Goal: Use online tool/utility: Utilize a website feature to perform a specific function

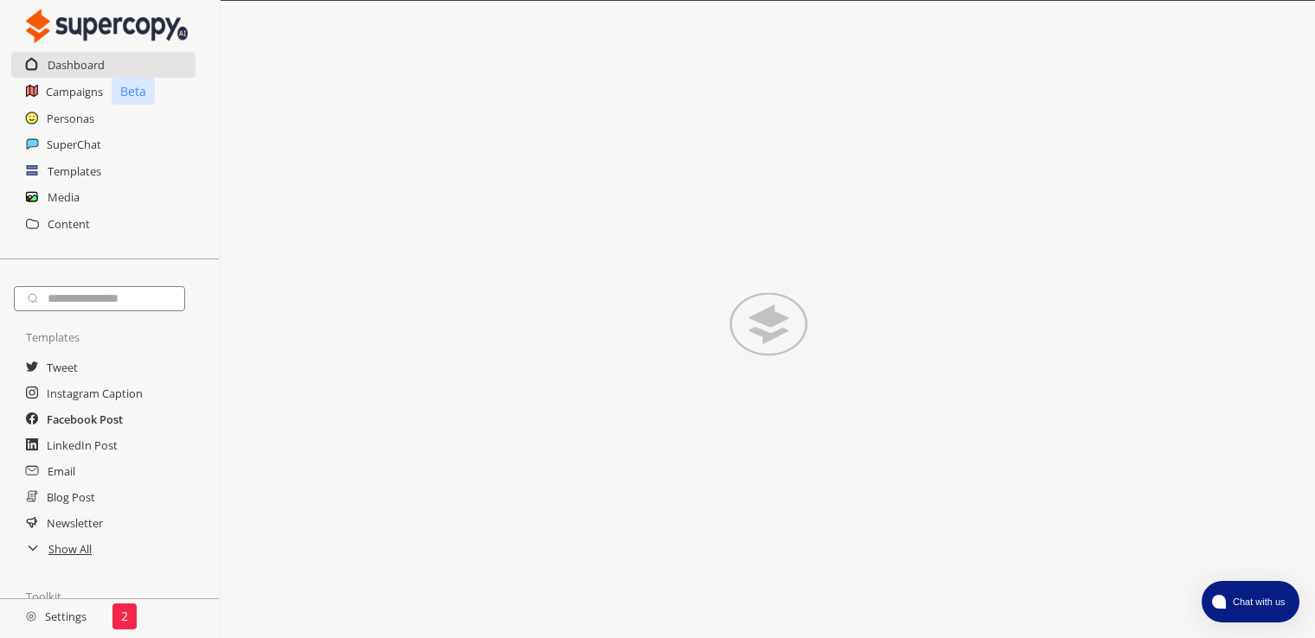
click at [74, 416] on h2 "Facebook Post" at bounding box center [85, 420] width 76 height 26
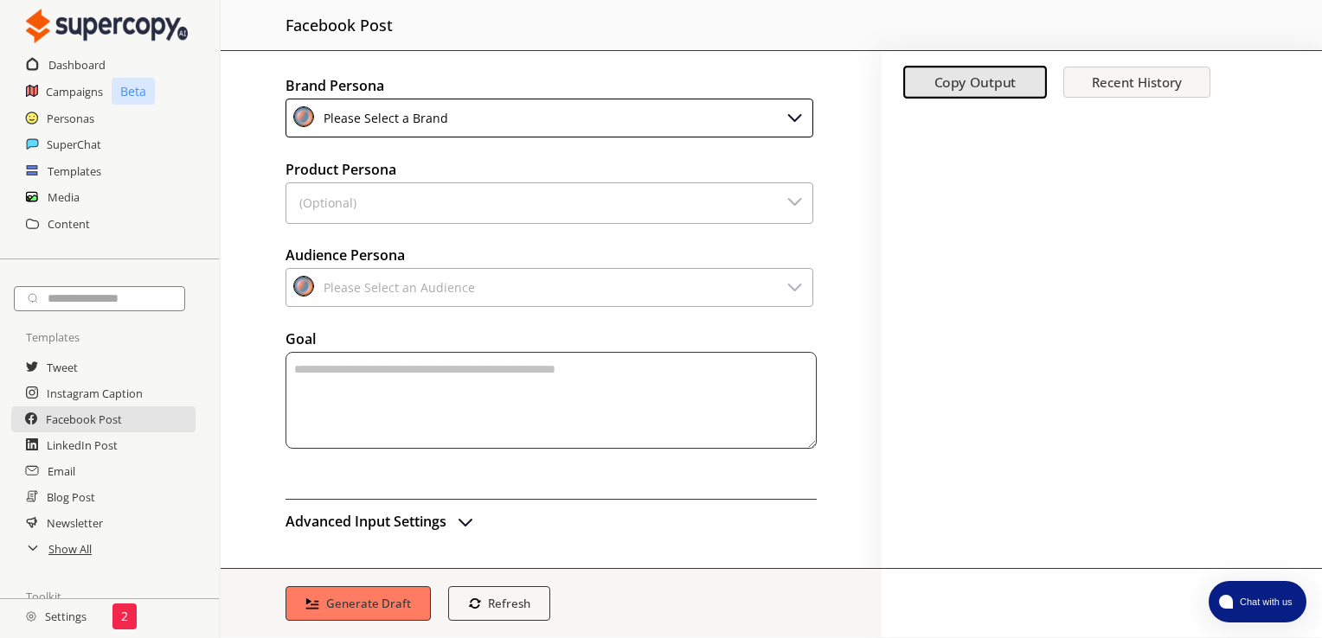
click at [794, 118] on img at bounding box center [795, 116] width 21 height 21
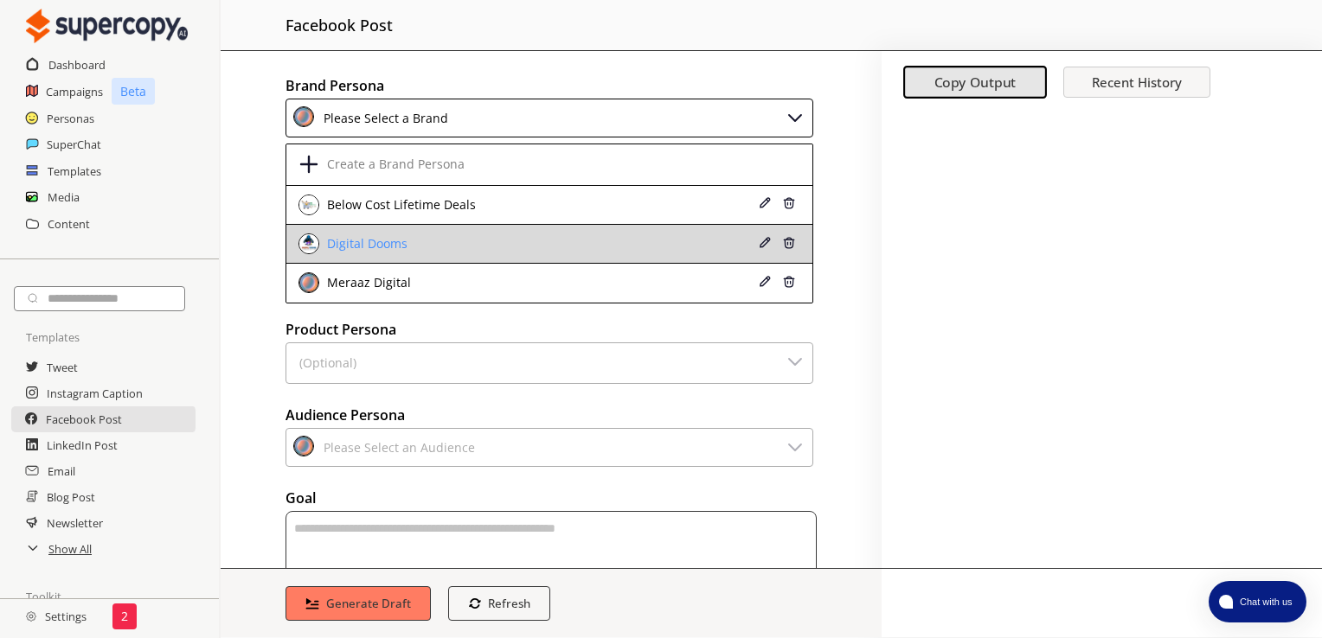
click at [356, 238] on div "Digital Dooms" at bounding box center [365, 244] width 85 height 14
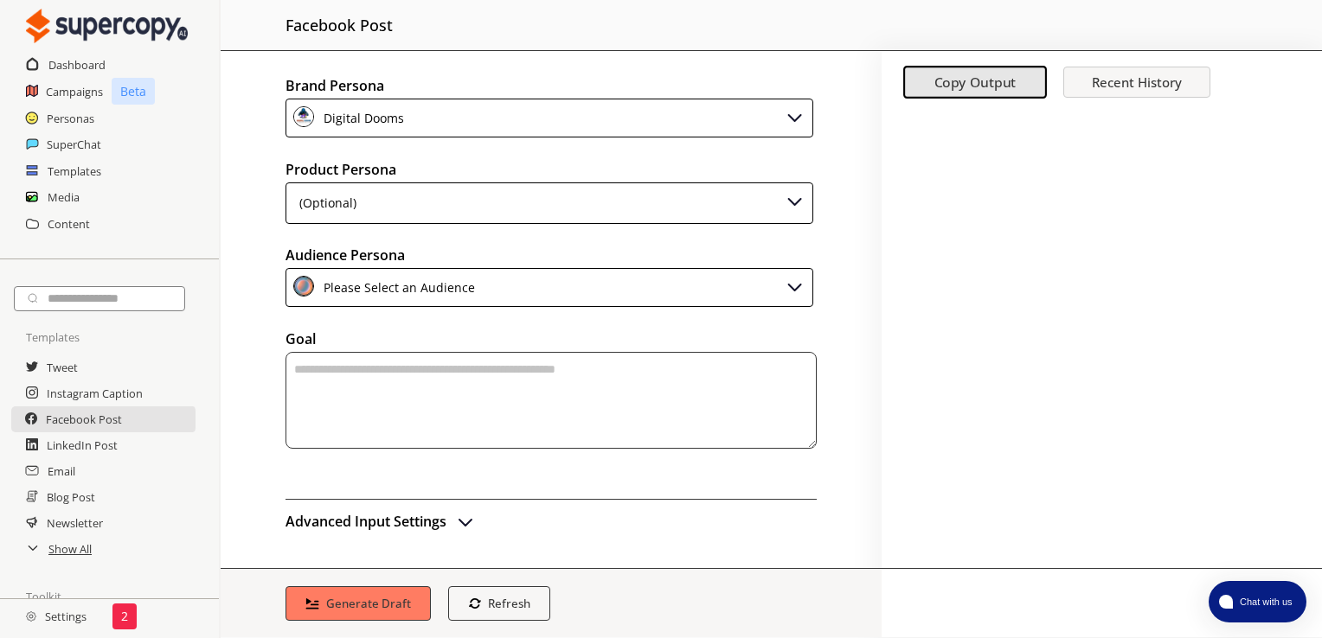
click at [400, 208] on div "(Optional)" at bounding box center [549, 204] width 528 height 42
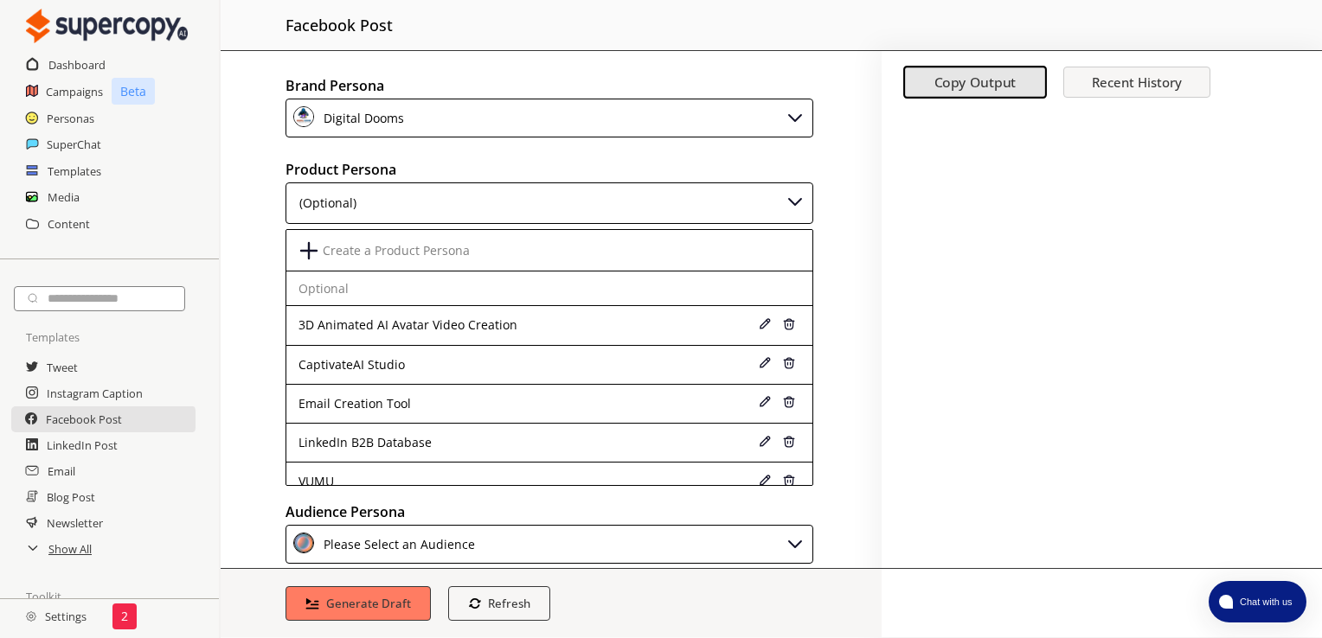
click at [269, 272] on div "Brand Persona Digital Dooms Product Persona (Optional) Create a Product Persona…" at bounding box center [551, 309] width 661 height 517
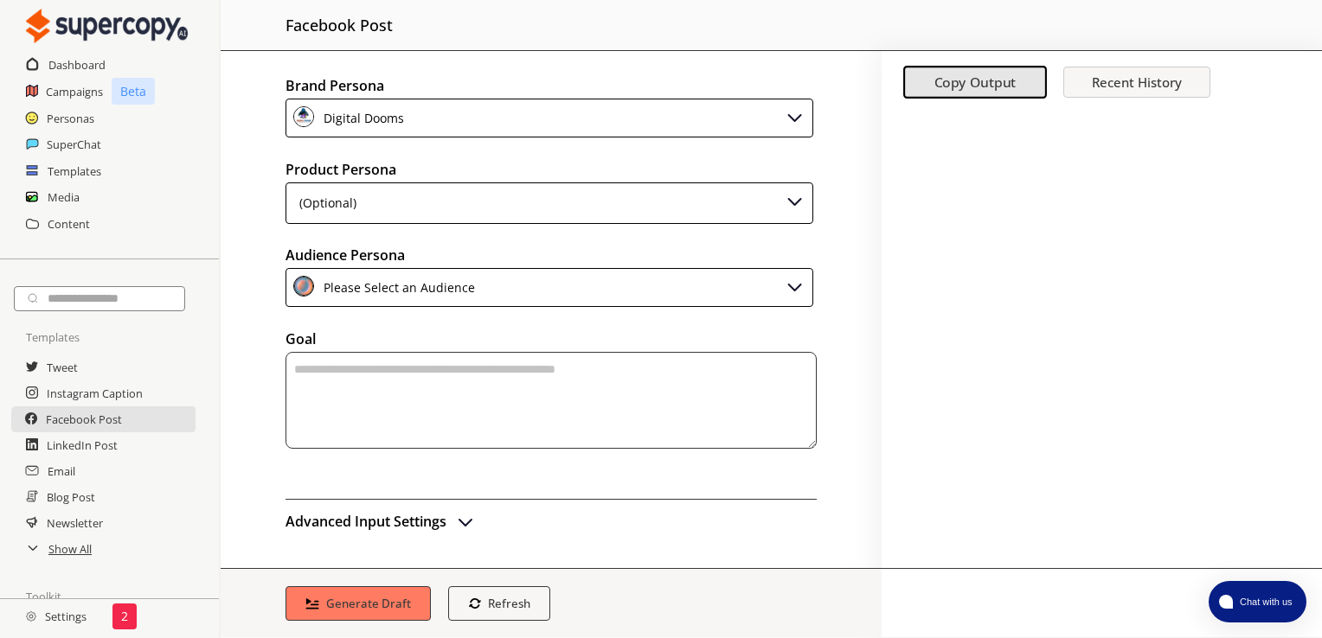
click at [802, 288] on img at bounding box center [795, 286] width 21 height 21
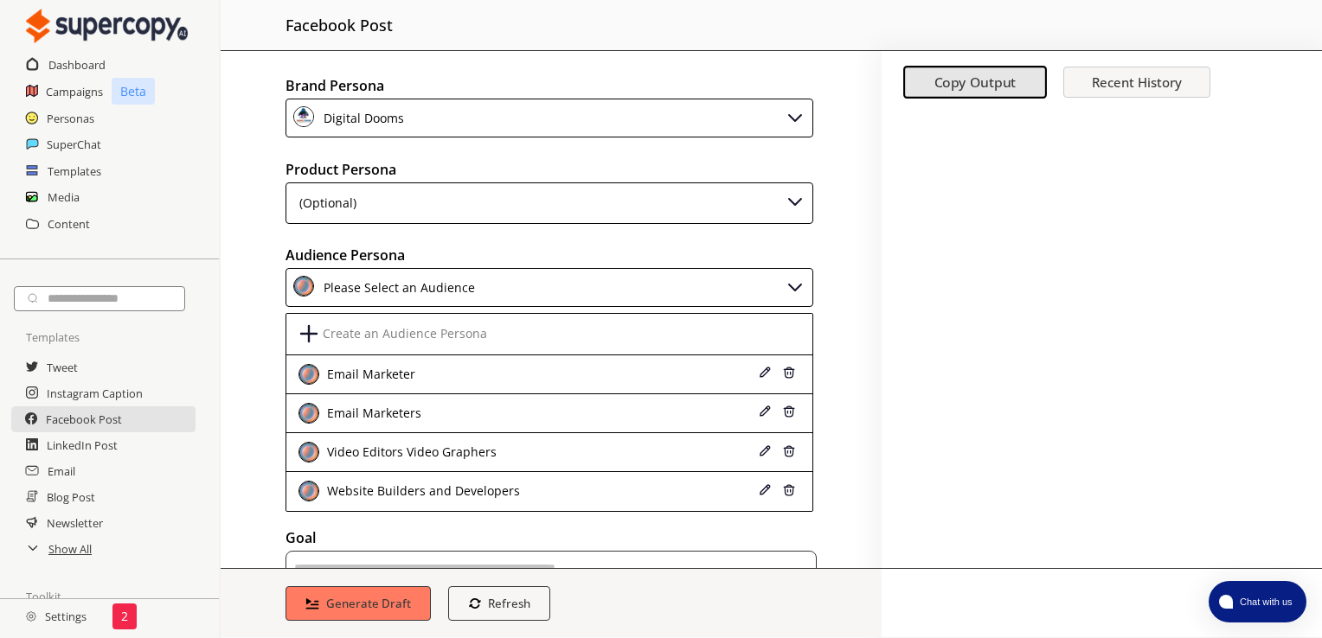
click at [802, 288] on div "Please Select an Audience" at bounding box center [549, 287] width 528 height 39
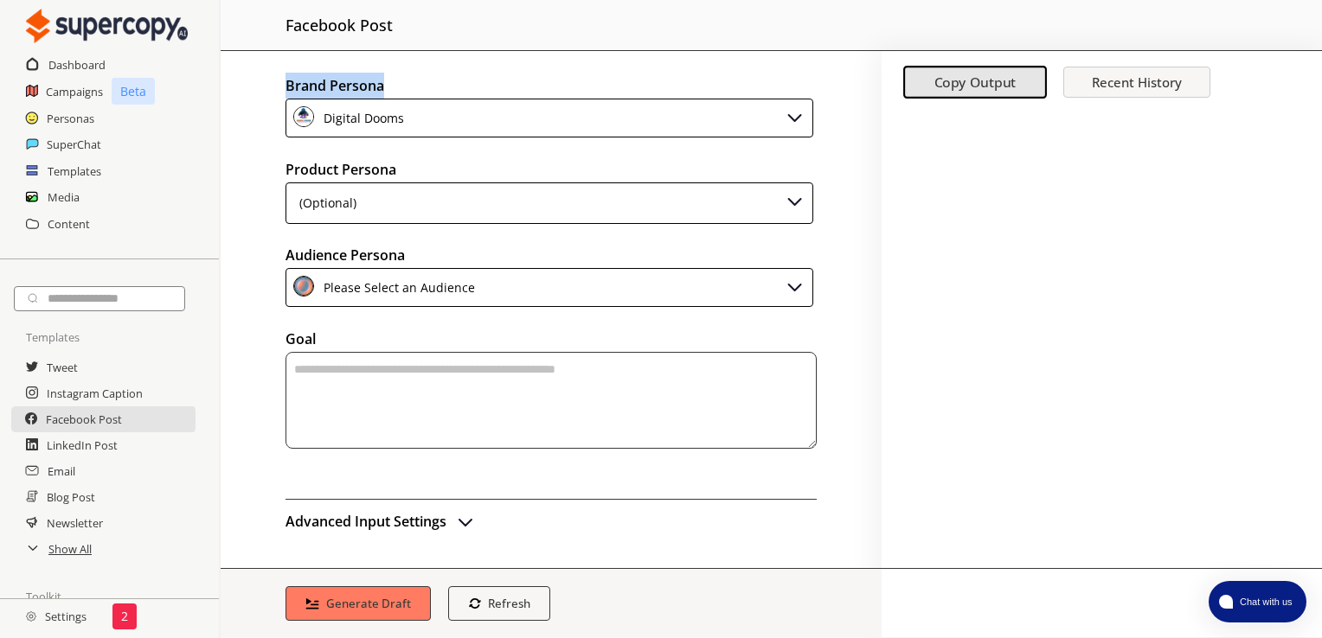
drag, startPoint x: 394, startPoint y: 87, endPoint x: 277, endPoint y: 86, distance: 117.7
click at [277, 86] on div "Brand Persona Digital Dooms Product Persona (Optional) Audience Persona Please …" at bounding box center [551, 309] width 661 height 517
drag, startPoint x: 277, startPoint y: 86, endPoint x: 266, endPoint y: 167, distance: 82.0
click at [266, 167] on div "Brand Persona Digital Dooms Product Persona (Optional) Audience Persona Please …" at bounding box center [551, 309] width 661 height 517
drag, startPoint x: 280, startPoint y: 86, endPoint x: 391, endPoint y: 91, distance: 110.9
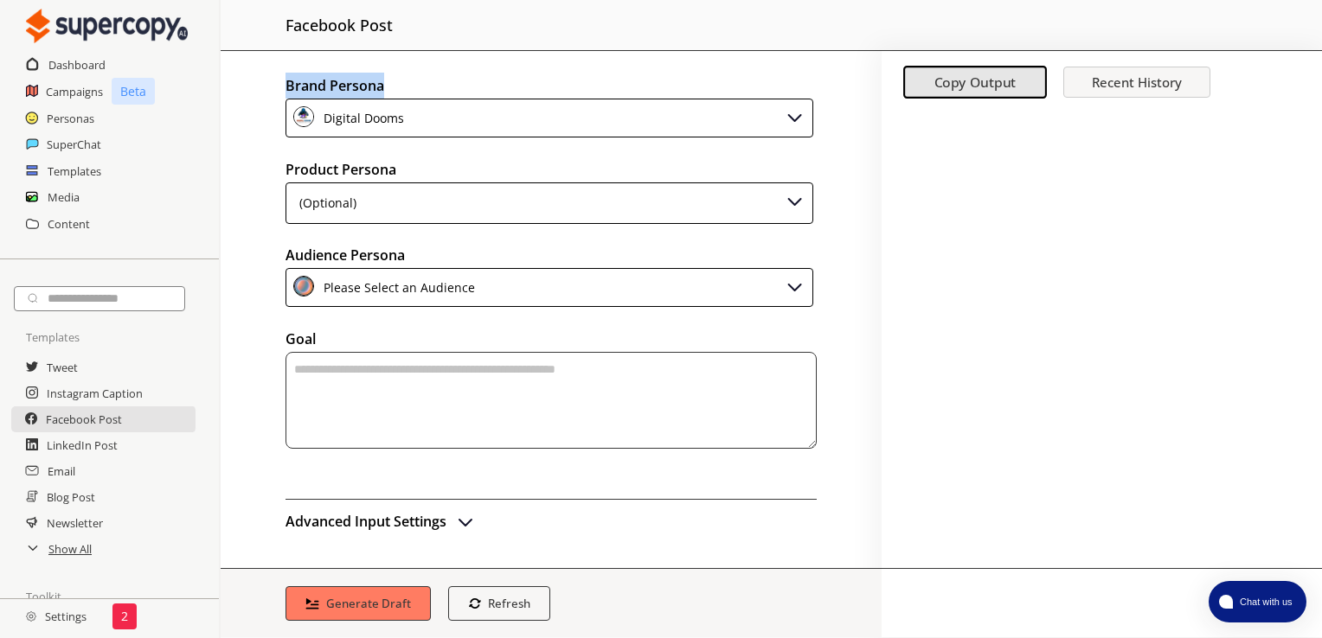
click at [391, 91] on div "Brand Persona Digital Dooms Product Persona (Optional) Audience Persona Please …" at bounding box center [551, 309] width 661 height 517
copy h2 "Brand Persona"
drag, startPoint x: 400, startPoint y: 170, endPoint x: 285, endPoint y: 172, distance: 114.2
click at [285, 172] on h2 "Product Persona" at bounding box center [550, 170] width 531 height 26
copy h2 "Product Persona"
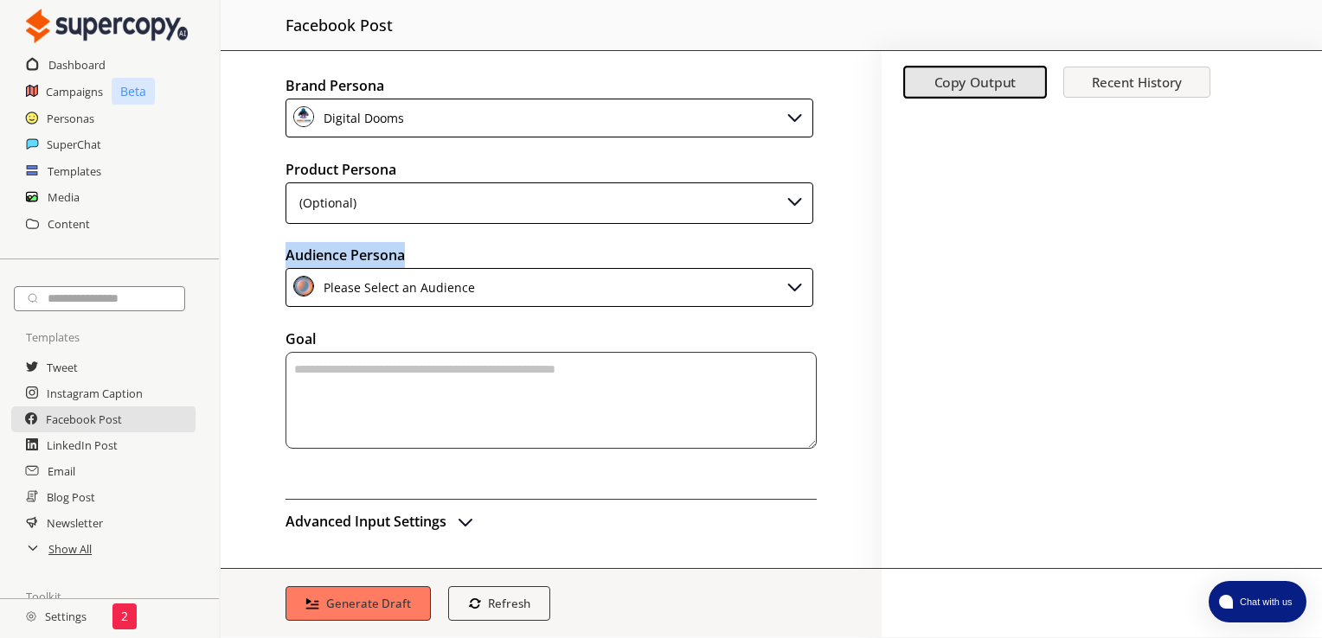
drag, startPoint x: 422, startPoint y: 251, endPoint x: 270, endPoint y: 251, distance: 152.3
click at [270, 251] on div "Brand Persona Digital Dooms Product Persona (Optional) Audience Persona Please …" at bounding box center [551, 309] width 661 height 517
copy h2 "Audience Persona"
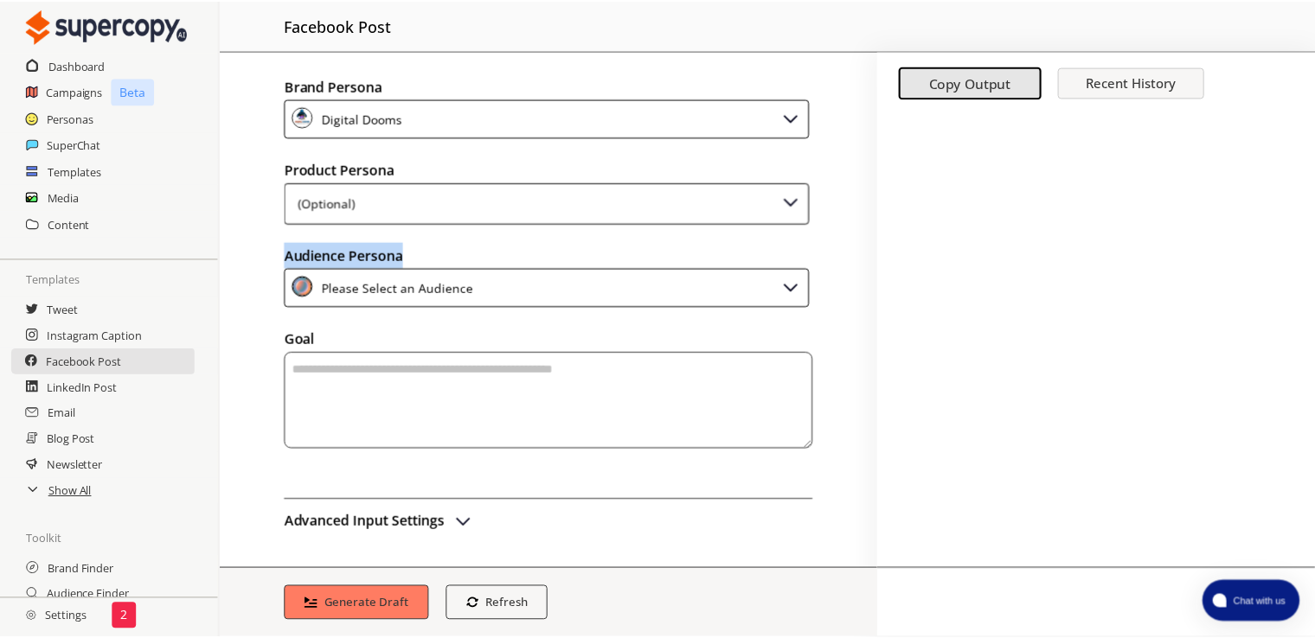
scroll to position [87, 0]
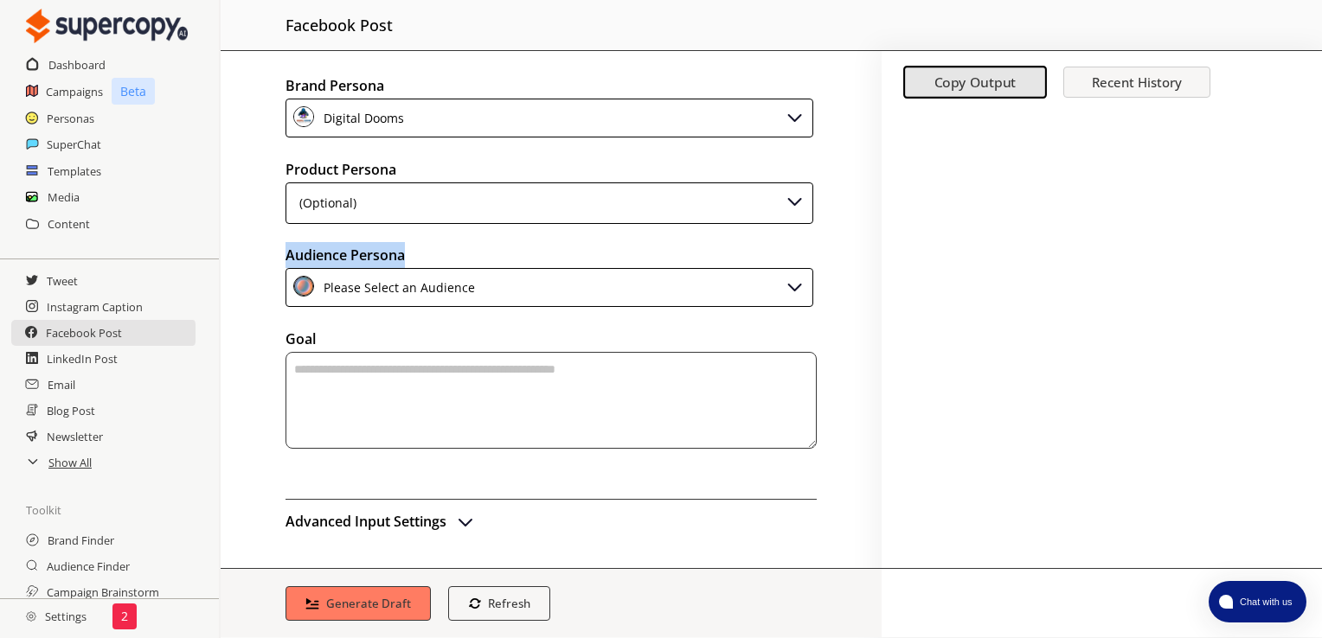
click at [124, 615] on p "2" at bounding box center [124, 617] width 7 height 14
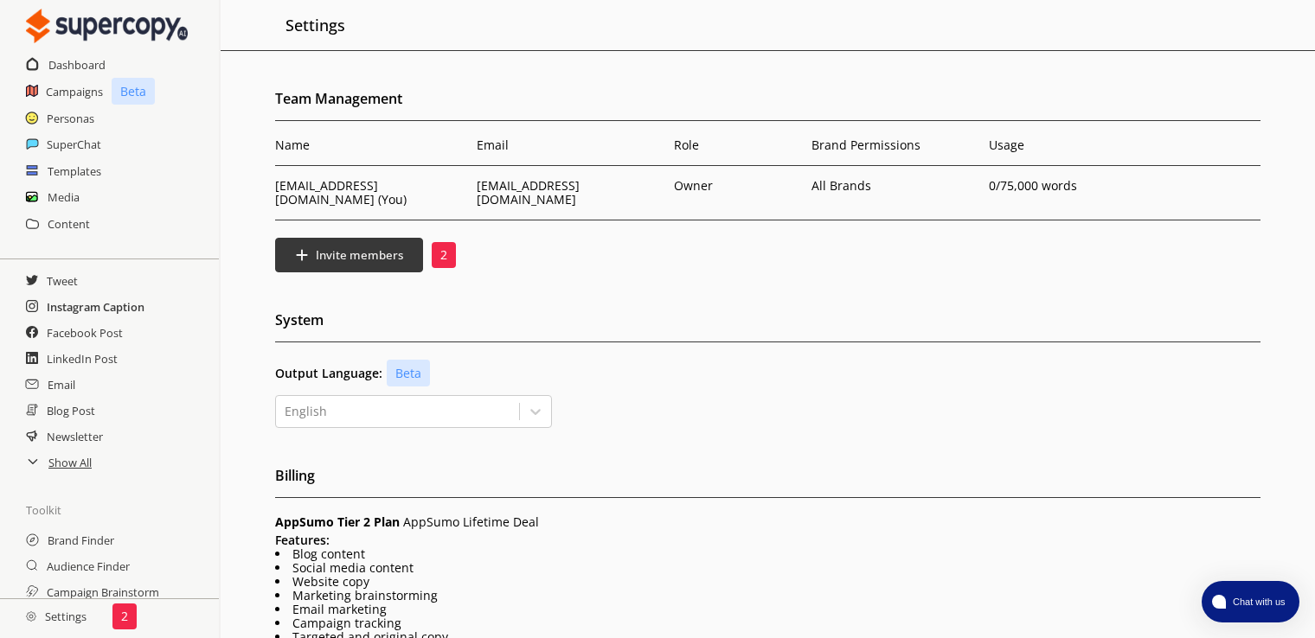
click at [97, 310] on h2 "Instagram Caption" at bounding box center [96, 307] width 98 height 26
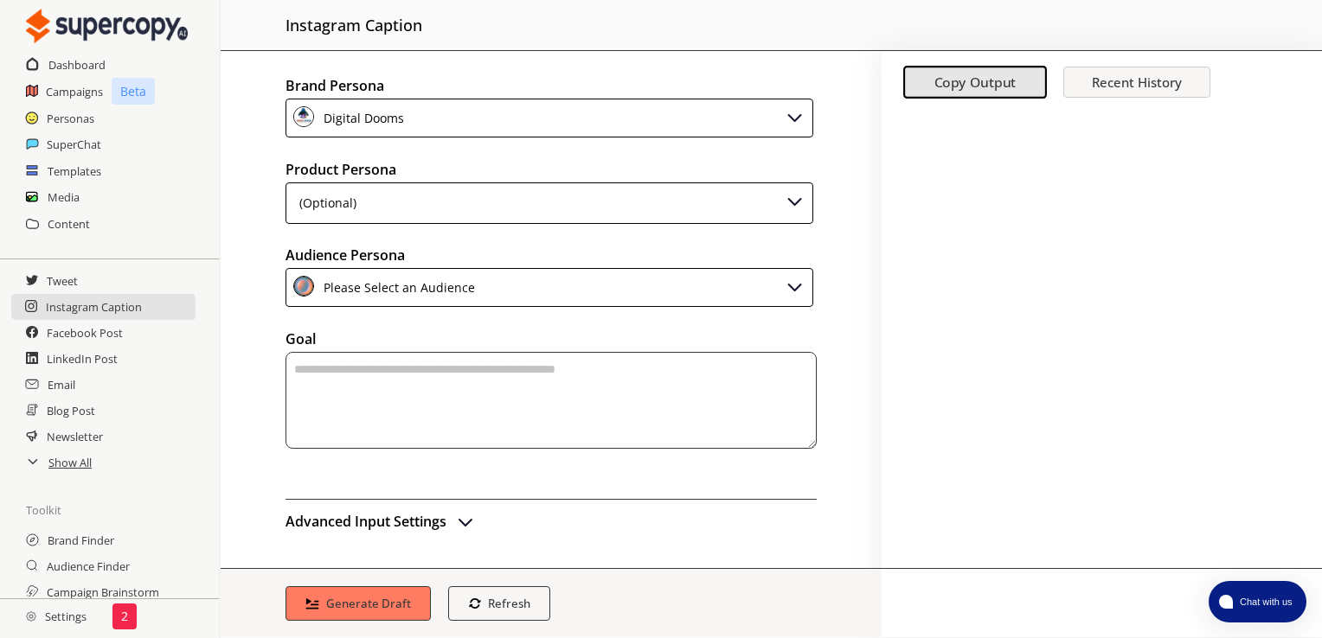
drag, startPoint x: 660, startPoint y: 369, endPoint x: 376, endPoint y: 365, distance: 283.8
click at [376, 365] on textarea "textarea-textarea" at bounding box center [550, 400] width 531 height 97
click at [470, 514] on img "advanced-inputs" at bounding box center [465, 521] width 21 height 21
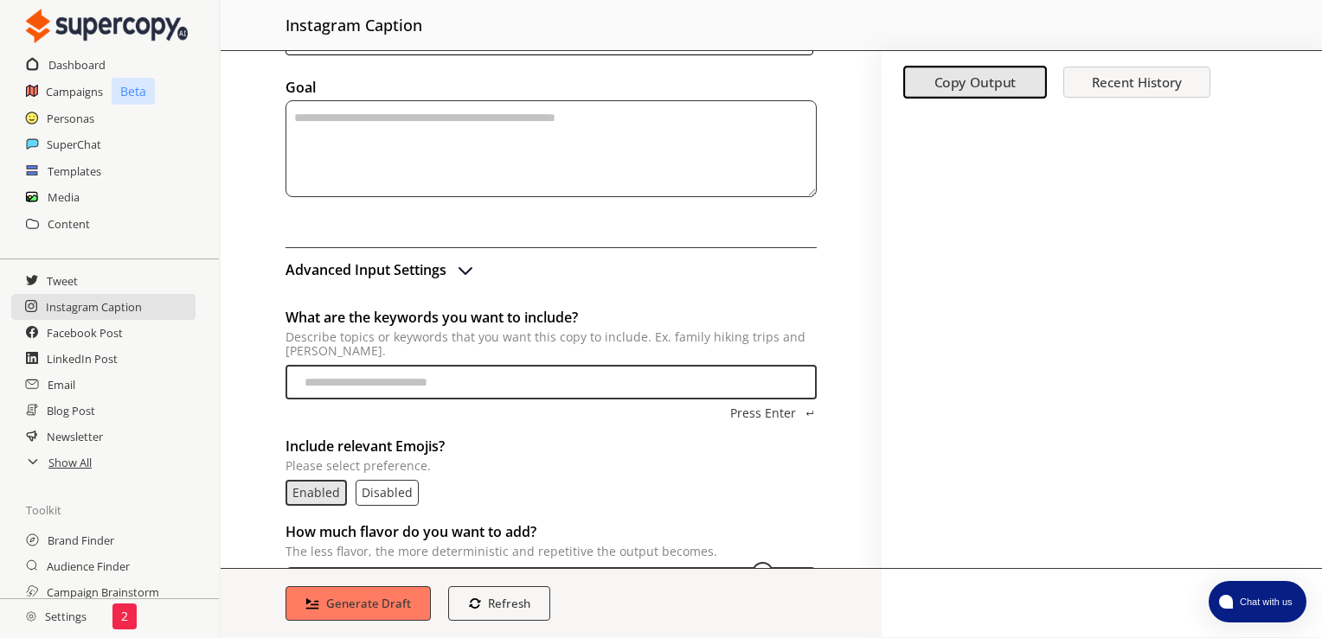
scroll to position [260, 0]
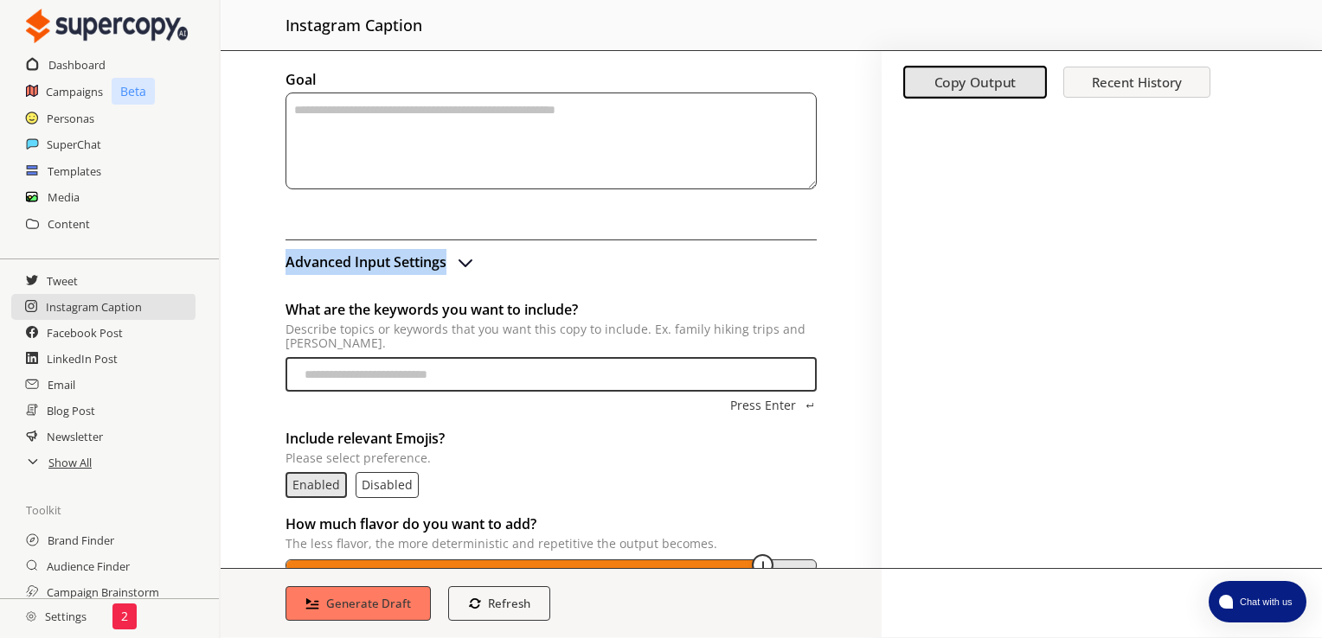
drag, startPoint x: 279, startPoint y: 260, endPoint x: 446, endPoint y: 263, distance: 166.1
click at [446, 263] on div "Brand Persona Digital Dooms Product Persona (Optional) Audience Persona Please …" at bounding box center [551, 309] width 661 height 517
copy h2 "Advanced Input Settings"
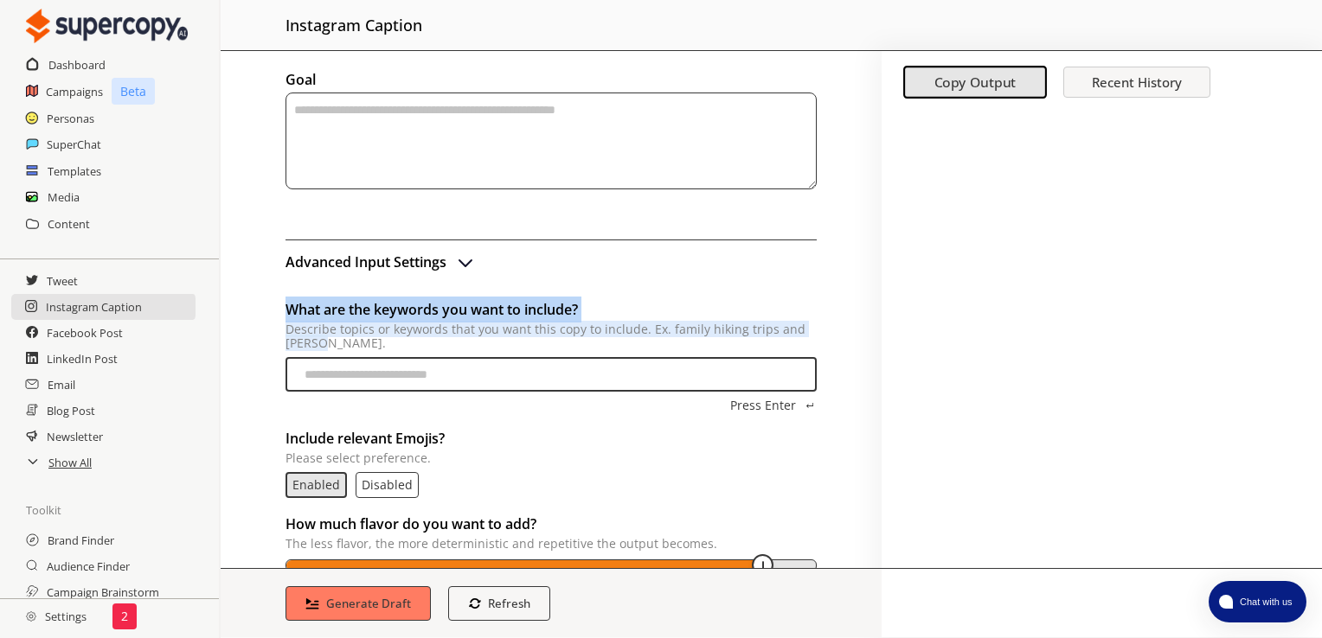
drag, startPoint x: 287, startPoint y: 303, endPoint x: 534, endPoint y: 343, distance: 249.9
click at [534, 343] on div "What are the keywords you want to include? Describe topics or keywords that you…" at bounding box center [550, 324] width 531 height 54
copy div "What are the keywords you want to include? Describe topics or keywords that you…"
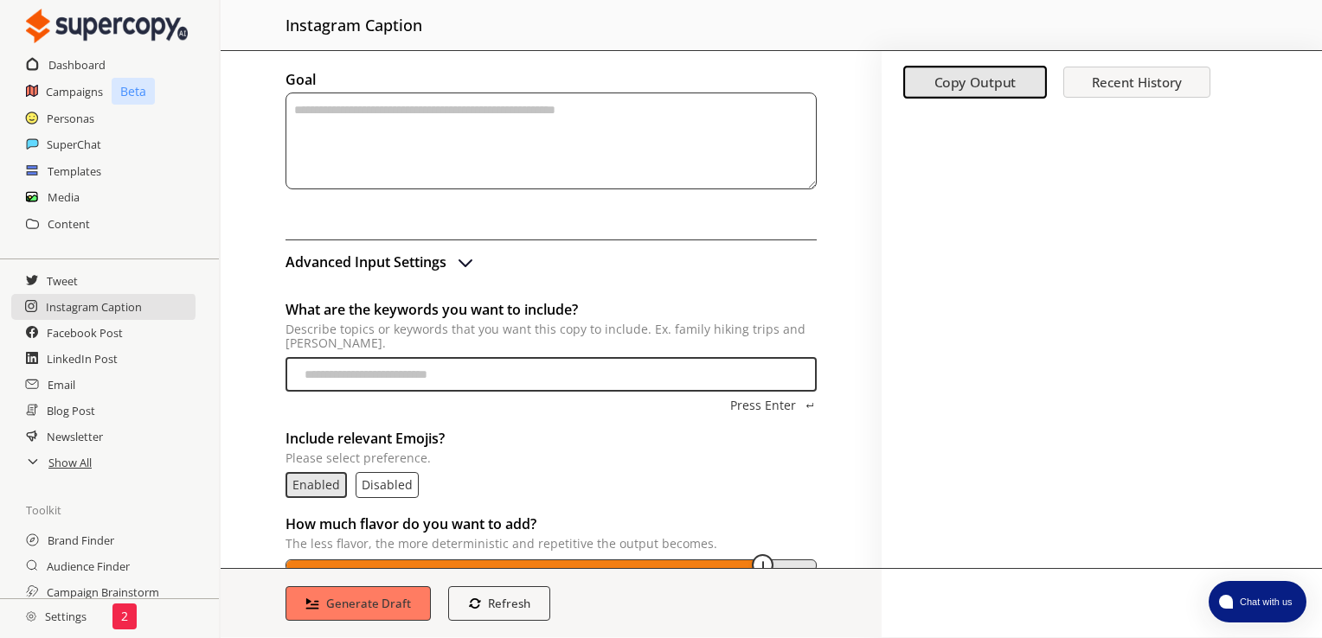
click at [234, 501] on div "Brand Persona Digital Dooms Product Persona (Optional) Audience Persona Please …" at bounding box center [551, 309] width 661 height 517
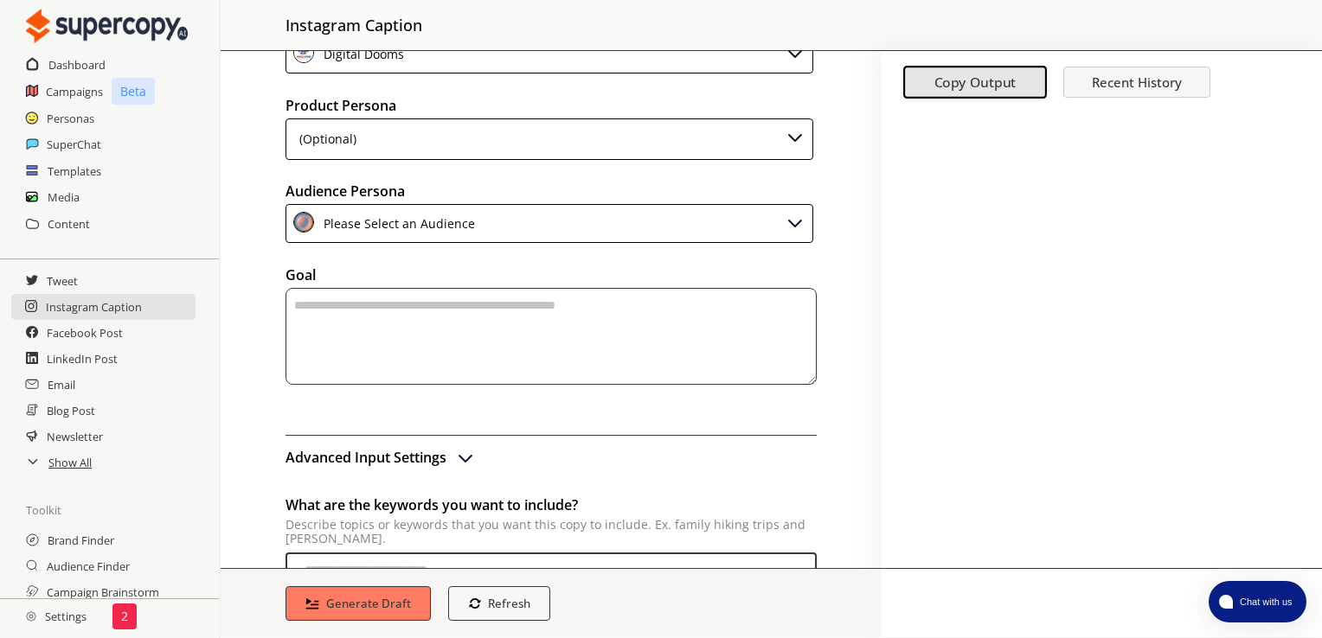
scroll to position [0, 0]
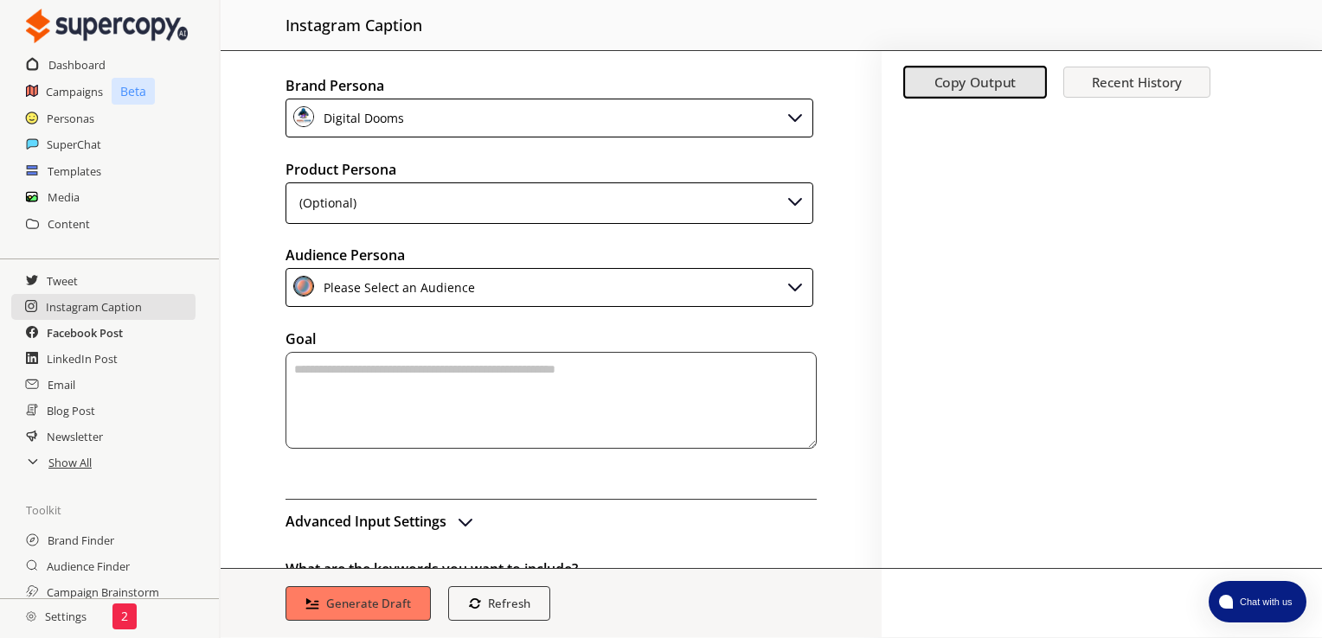
click at [97, 334] on h2 "Facebook Post" at bounding box center [85, 333] width 76 height 26
click at [786, 202] on img at bounding box center [795, 200] width 21 height 21
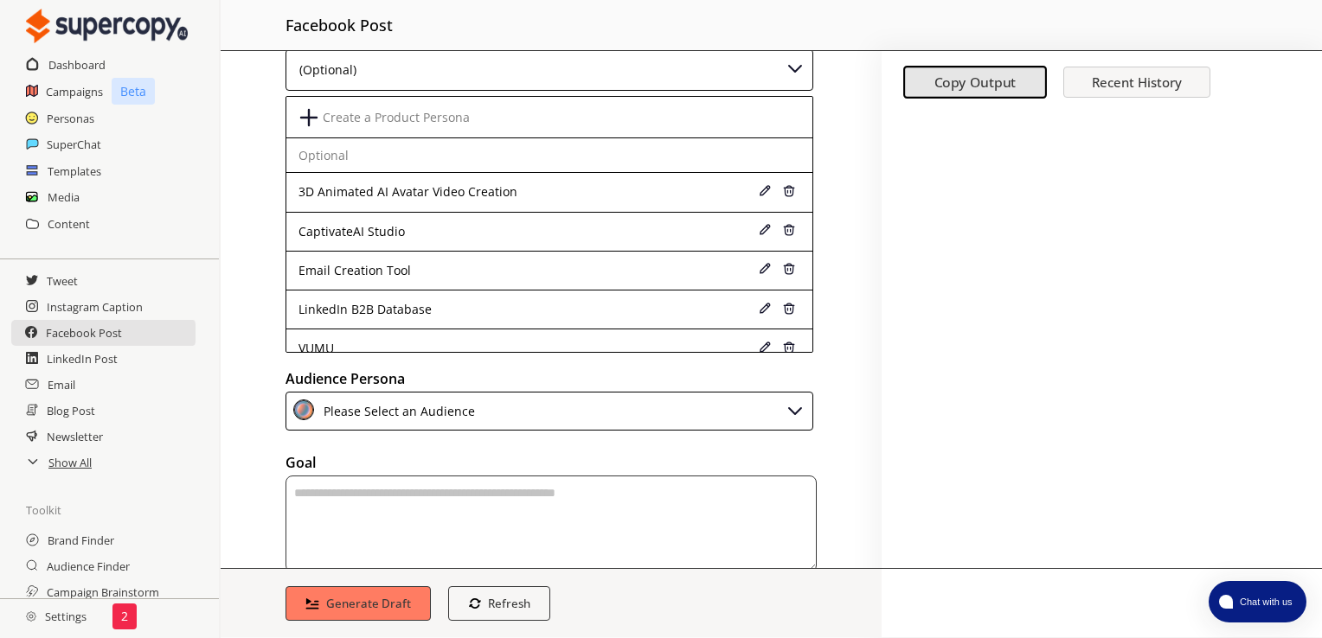
scroll to position [173, 0]
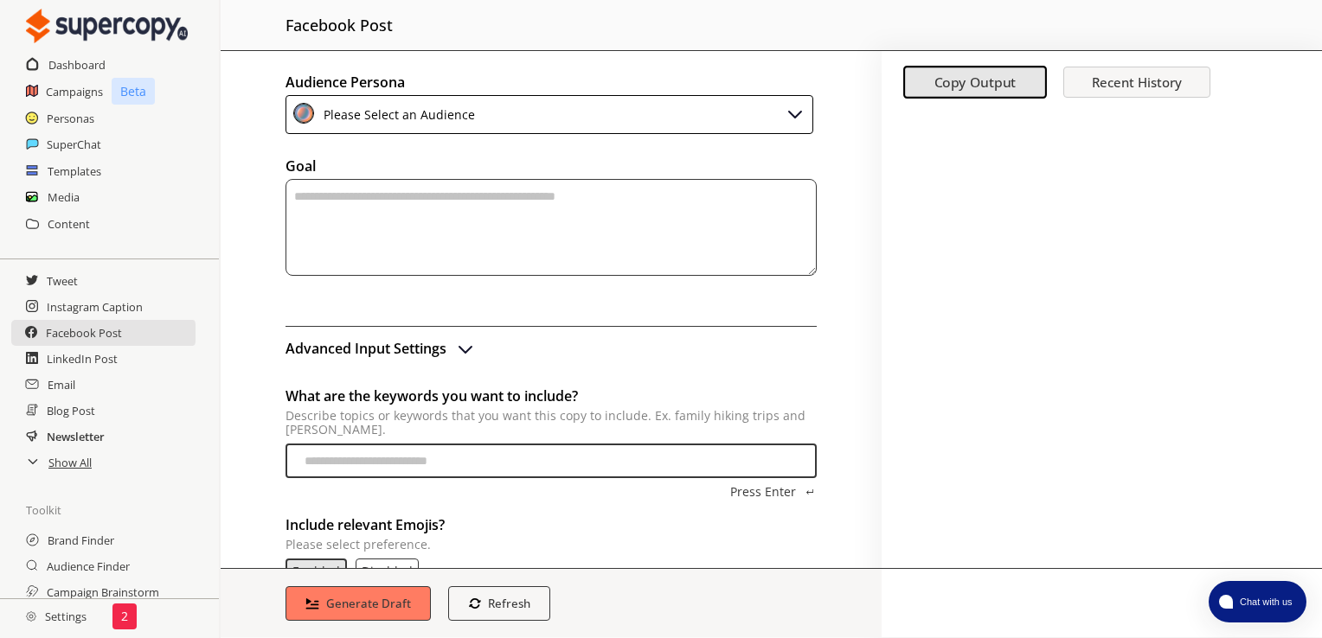
click at [80, 439] on h2 "Newsletter" at bounding box center [76, 437] width 58 height 26
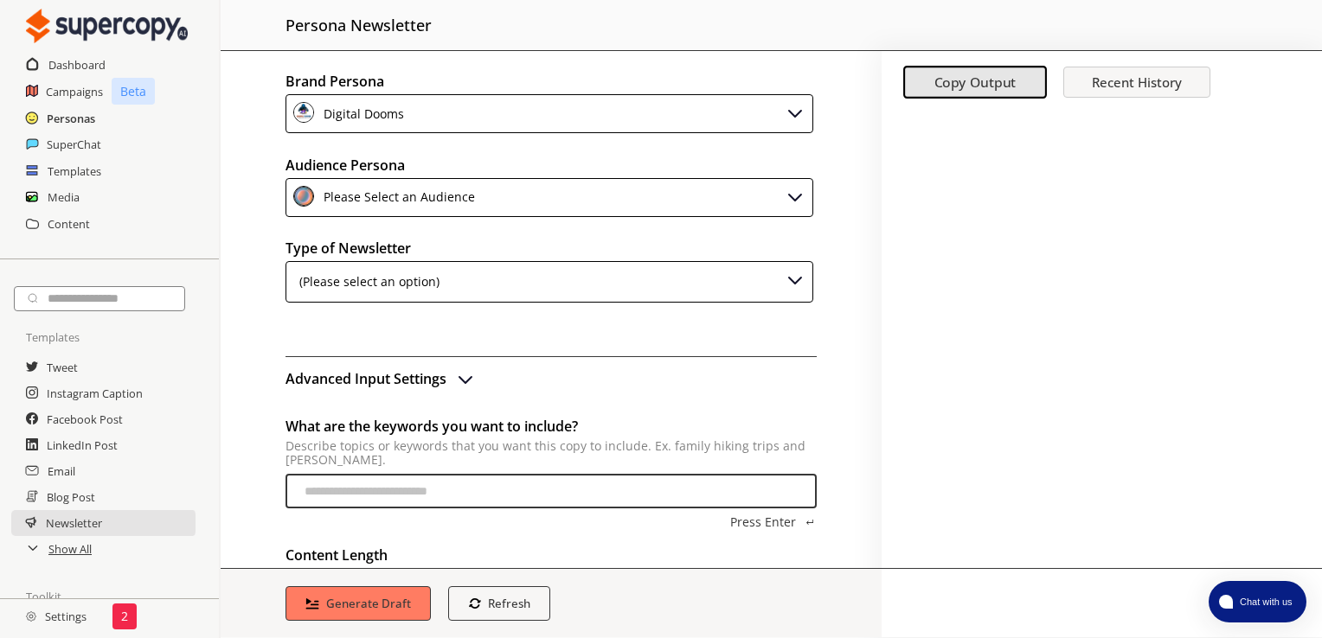
click at [68, 120] on h2 "Personas" at bounding box center [71, 119] width 48 height 26
